Goal: Information Seeking & Learning: Learn about a topic

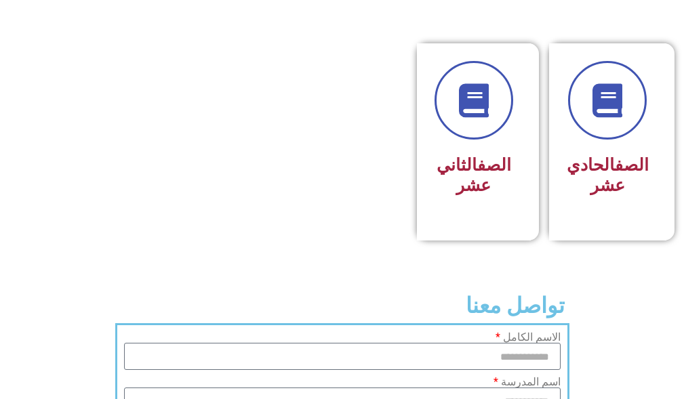
scroll to position [881, 0]
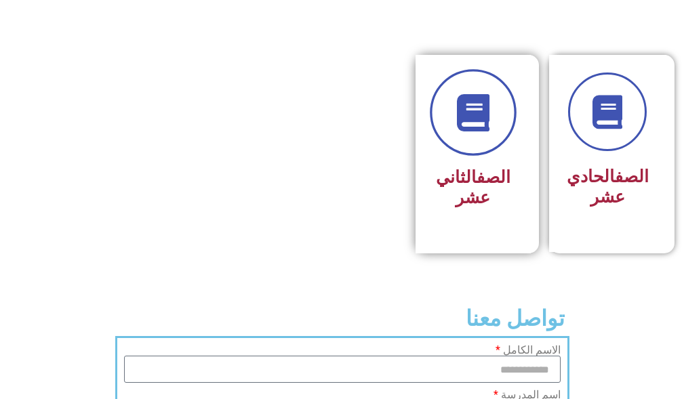
click at [453, 157] on link at bounding box center [473, 113] width 87 height 87
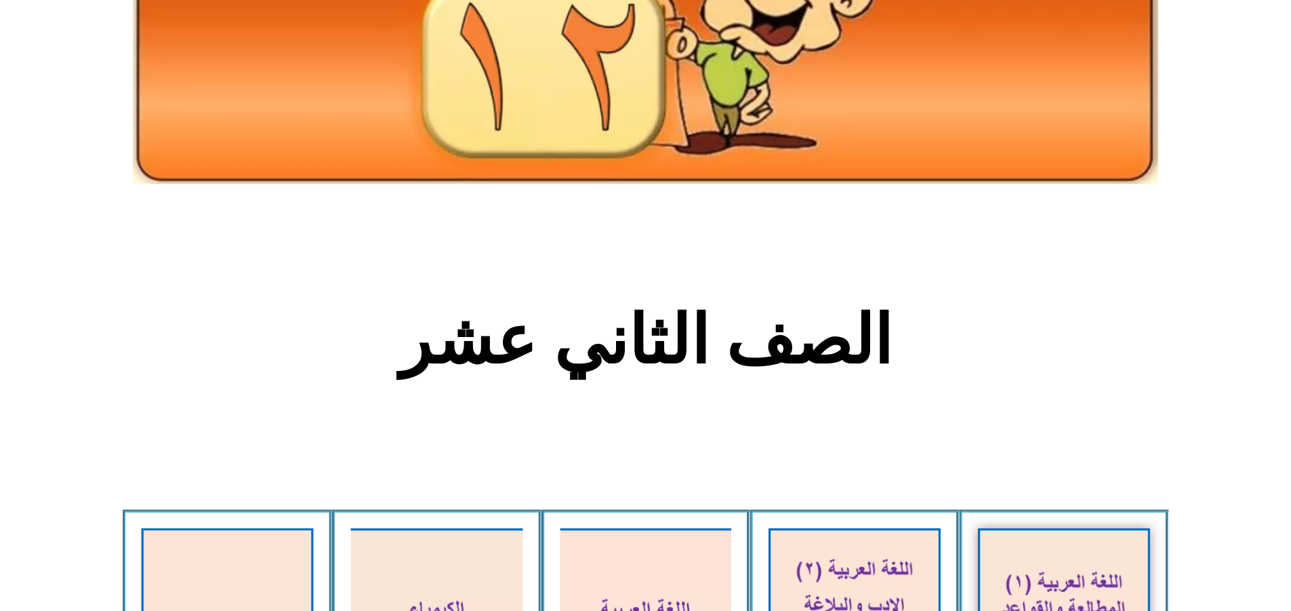
scroll to position [407, 0]
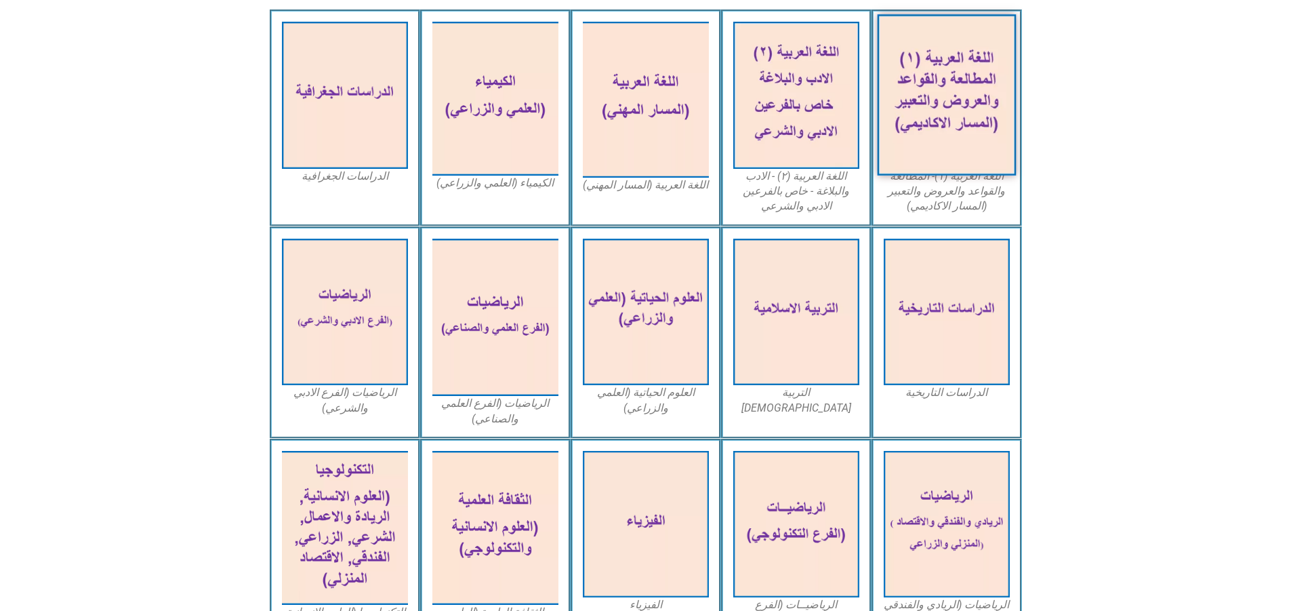
click at [683, 92] on img at bounding box center [946, 94] width 139 height 161
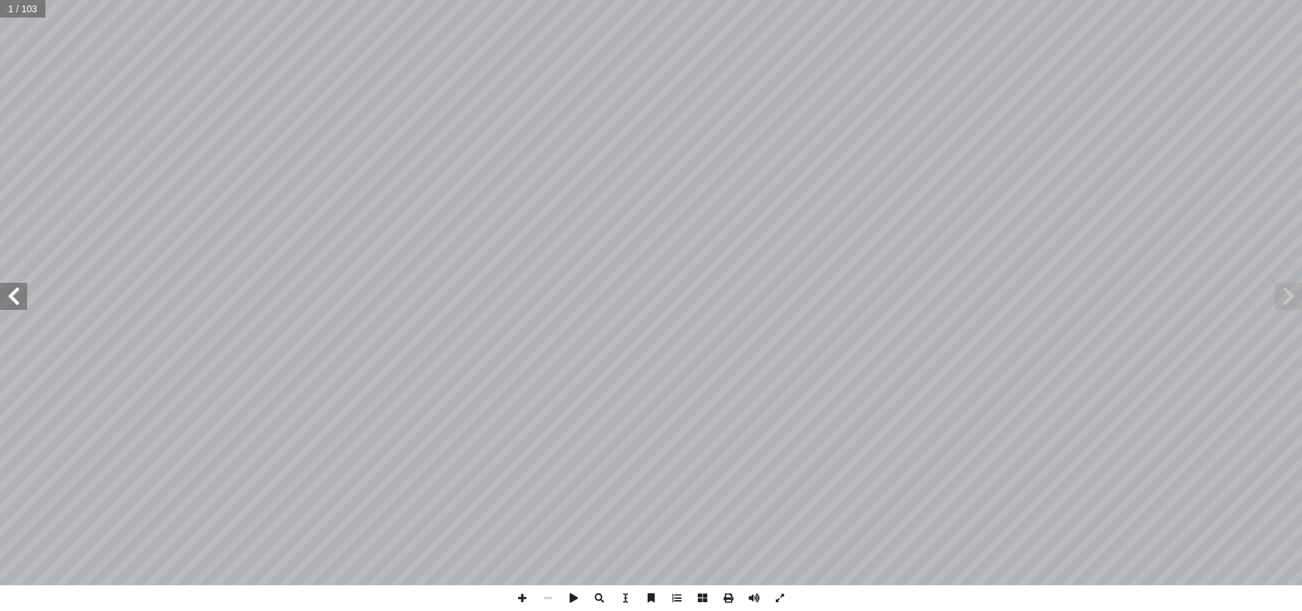
click at [12, 302] on span at bounding box center [13, 296] width 27 height 27
click at [9, 299] on span at bounding box center [13, 296] width 27 height 27
click at [17, 291] on span at bounding box center [13, 296] width 27 height 27
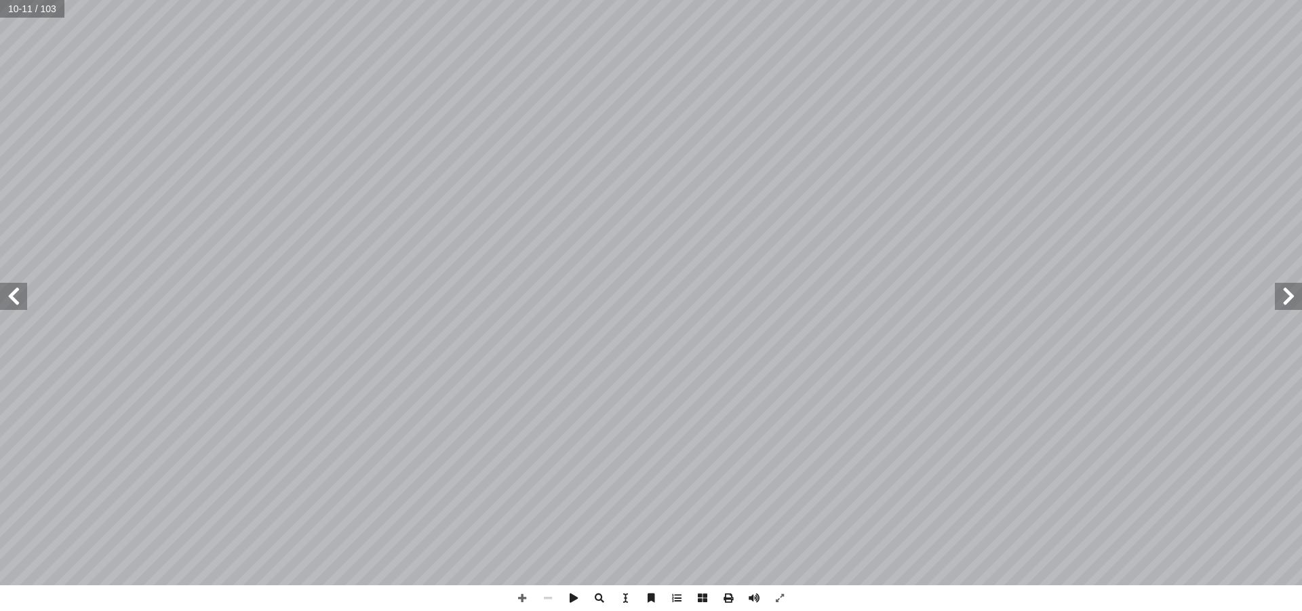
click at [14, 298] on span at bounding box center [13, 296] width 27 height 27
